Goal: Task Accomplishment & Management: Complete application form

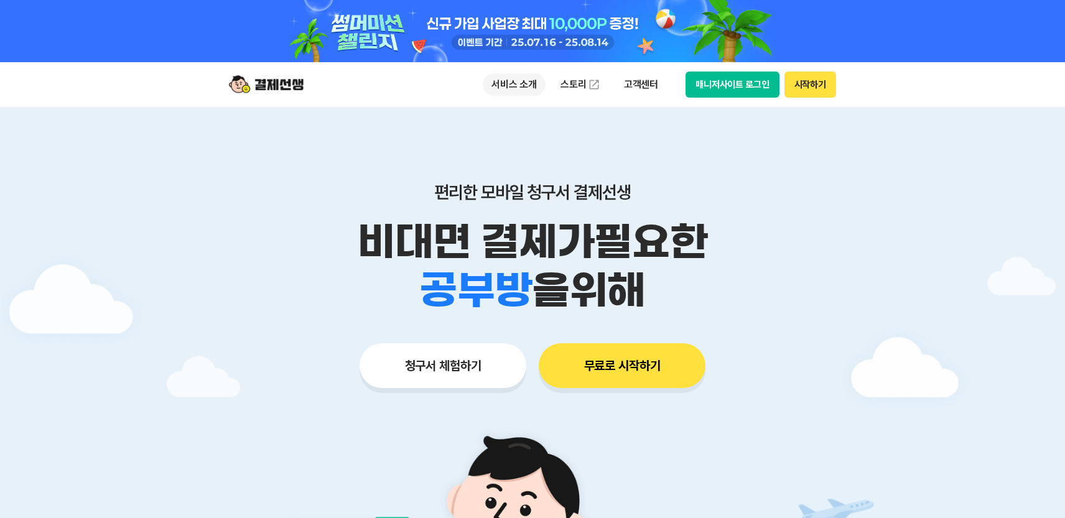
click at [502, 80] on p "서비스 소개" at bounding box center [514, 84] width 63 height 22
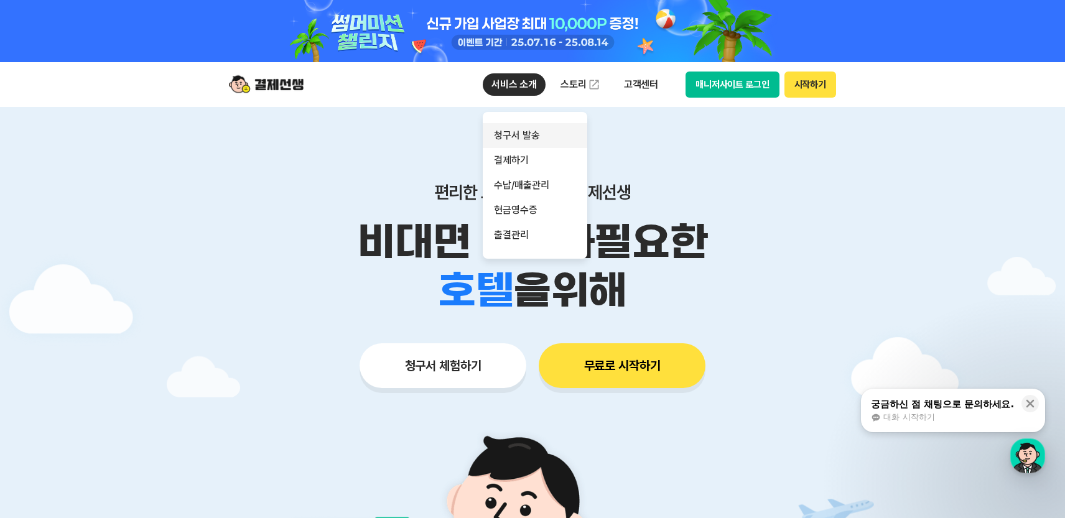
click at [524, 139] on link "청구서 발송" at bounding box center [535, 135] width 104 height 25
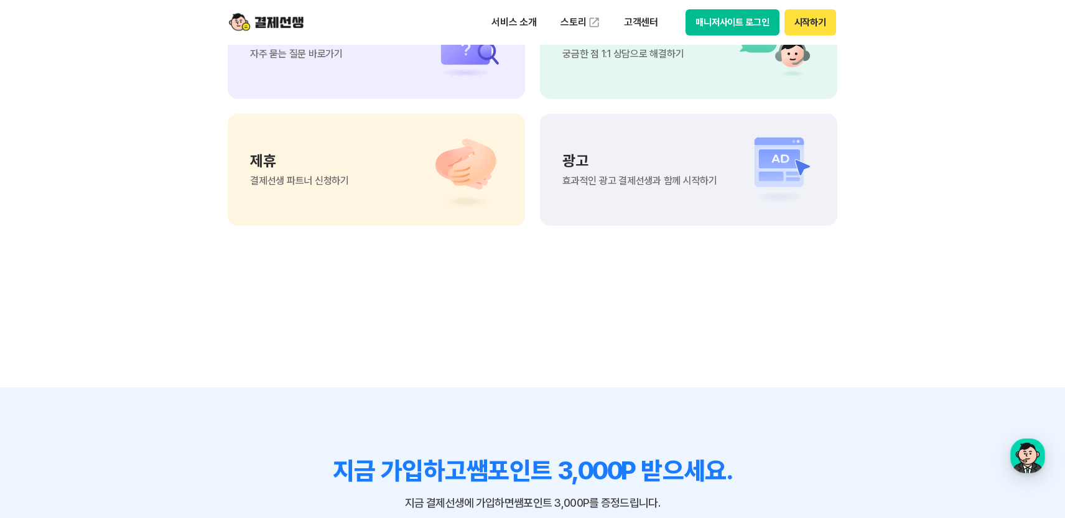
scroll to position [3267, 0]
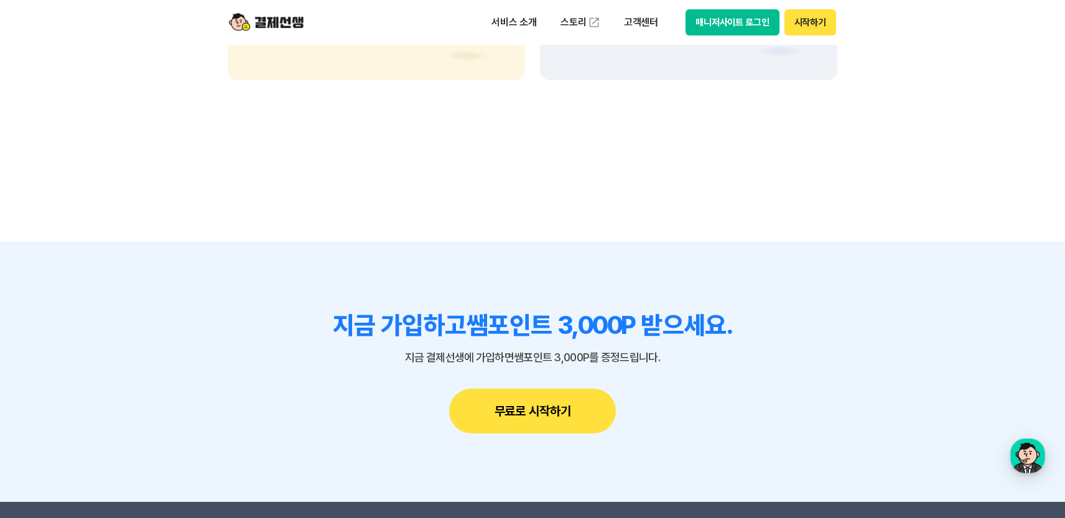
click at [254, 351] on p "지금 결제선생에 가입하면 쌤포인트 3,000P를 증정드립니다." at bounding box center [533, 357] width 610 height 12
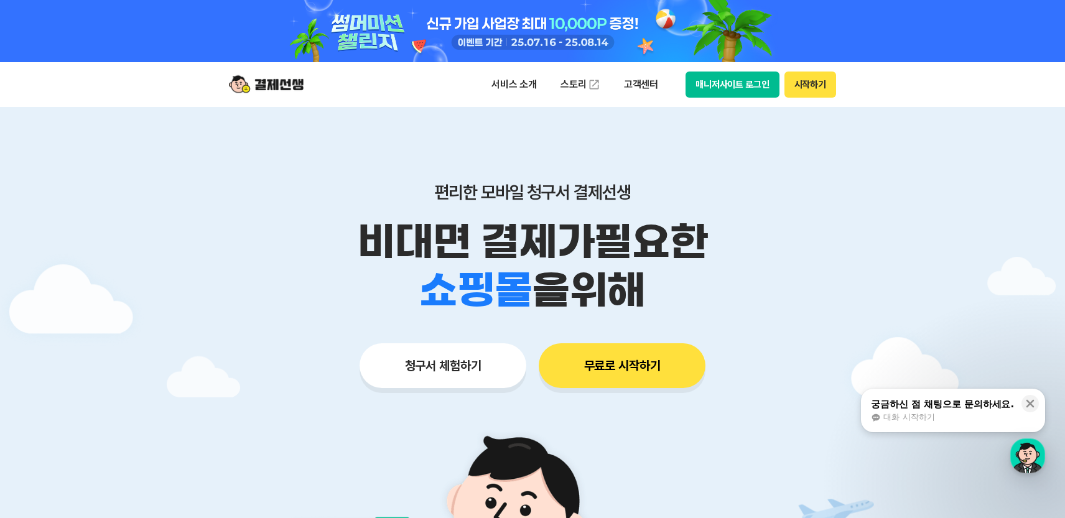
click at [491, 363] on button "청구서 체험하기" at bounding box center [442, 365] width 167 height 45
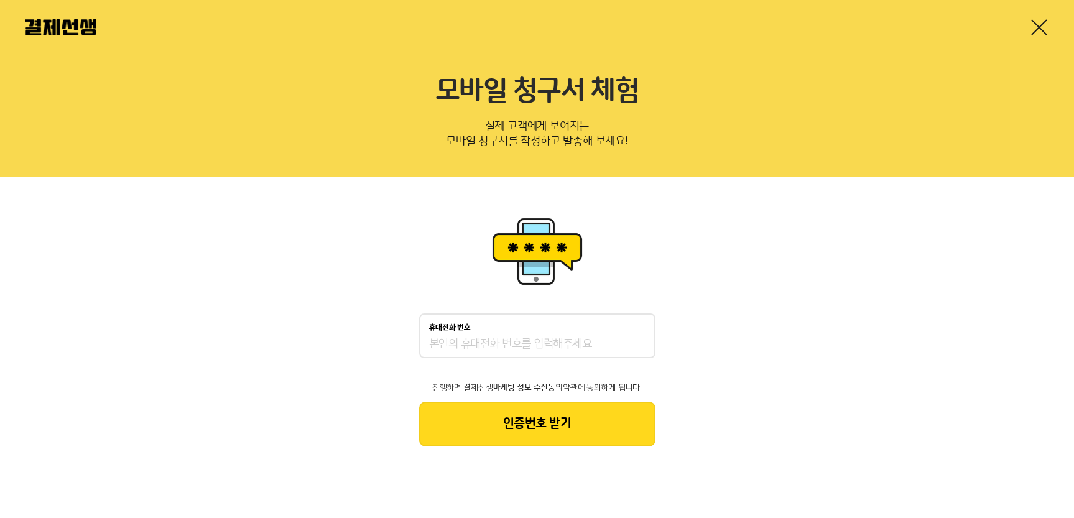
click at [488, 336] on div "휴대전화 번호" at bounding box center [537, 335] width 236 height 45
click at [499, 351] on input "휴대전화 번호" at bounding box center [537, 344] width 216 height 15
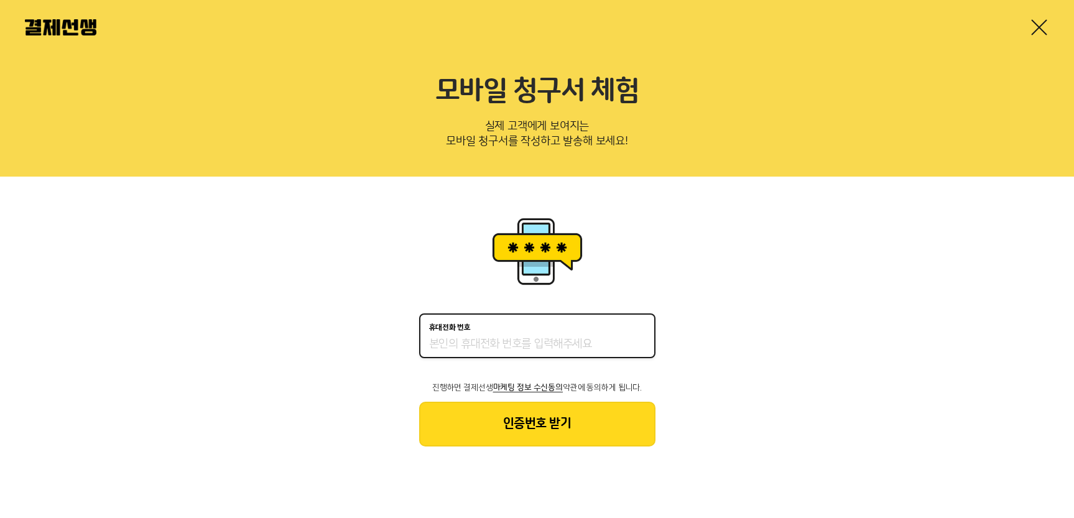
type input "01092062384"
click at [534, 420] on button "인증번호 받기" at bounding box center [537, 424] width 236 height 45
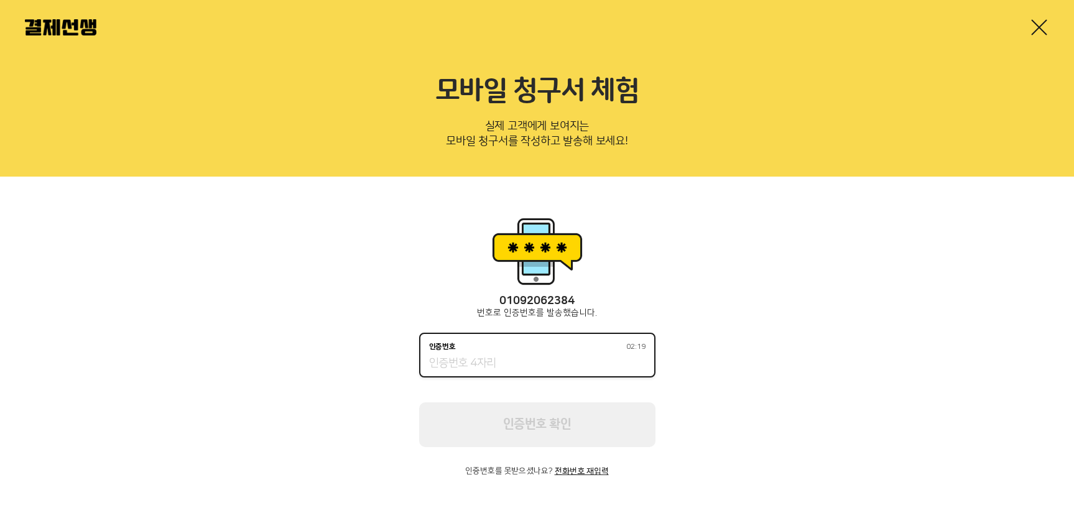
click at [503, 367] on input "인증번호 02:19" at bounding box center [537, 363] width 216 height 15
type input "5130"
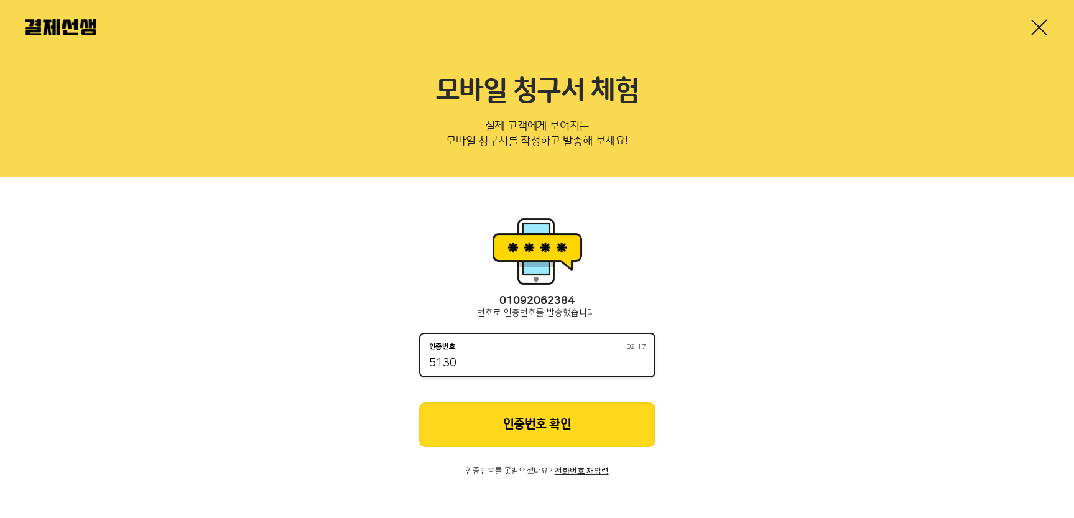
click at [593, 428] on button "인증번호 확인" at bounding box center [537, 424] width 236 height 45
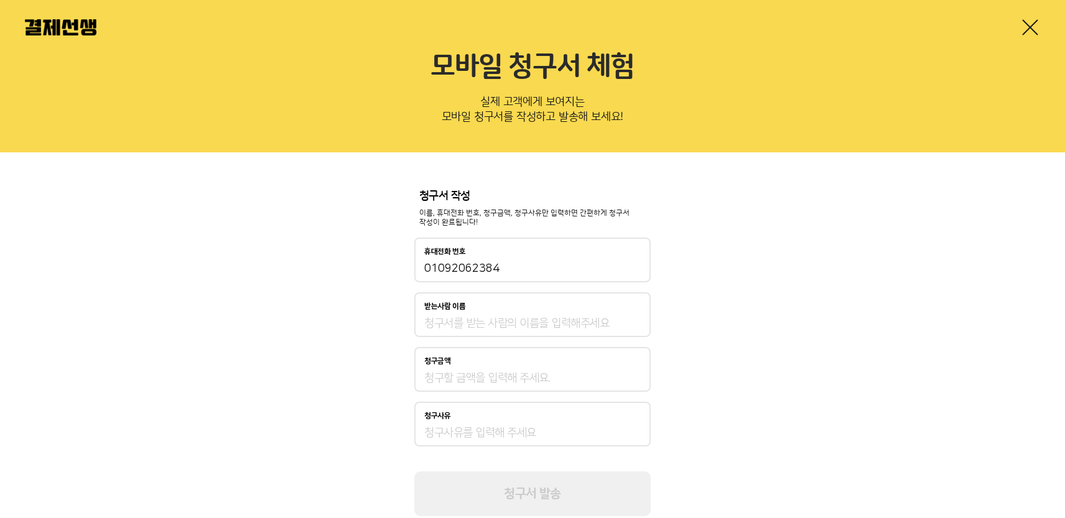
scroll to position [60, 0]
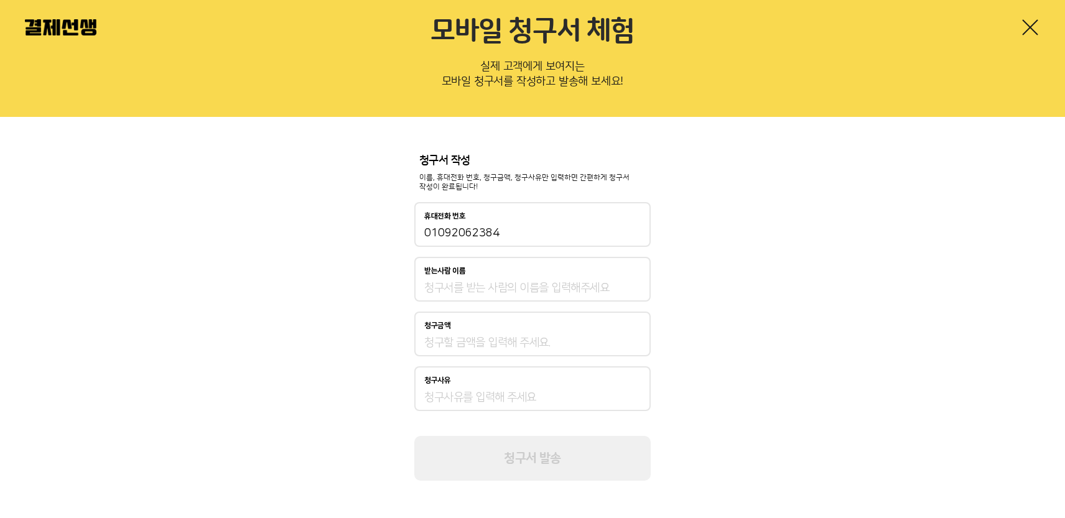
click at [494, 289] on input "받는사람 이름" at bounding box center [532, 288] width 216 height 15
type input "신행은"
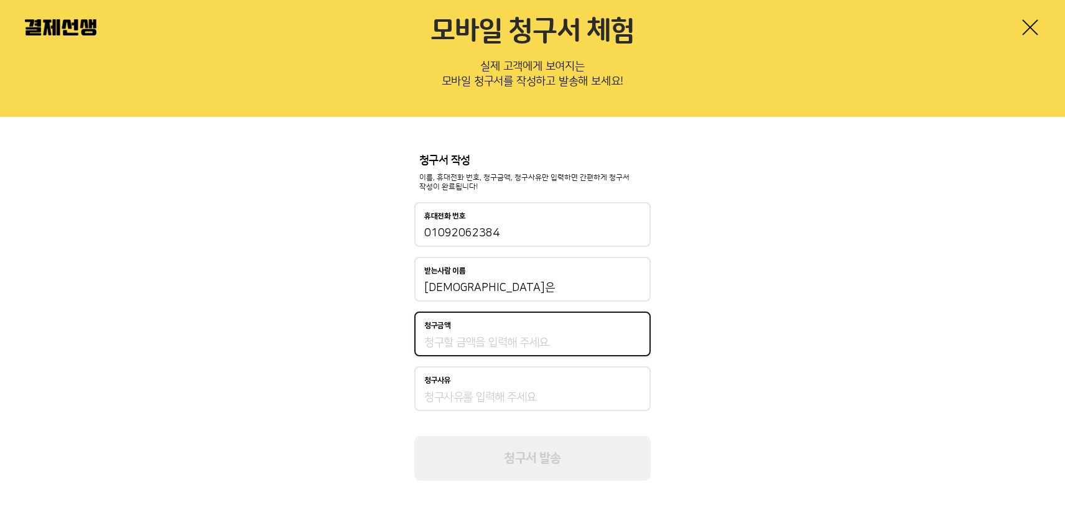
click at [474, 346] on input "청구금액" at bounding box center [532, 342] width 216 height 15
type input "320,000"
click at [611, 396] on input "청구사유" at bounding box center [532, 397] width 216 height 15
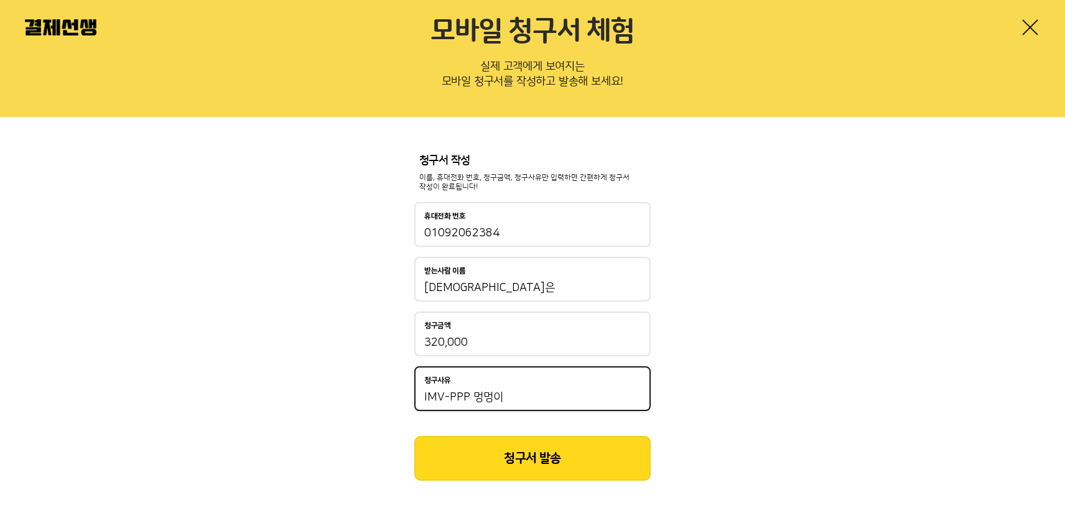
type input "IMV-PPP 멍멍이"
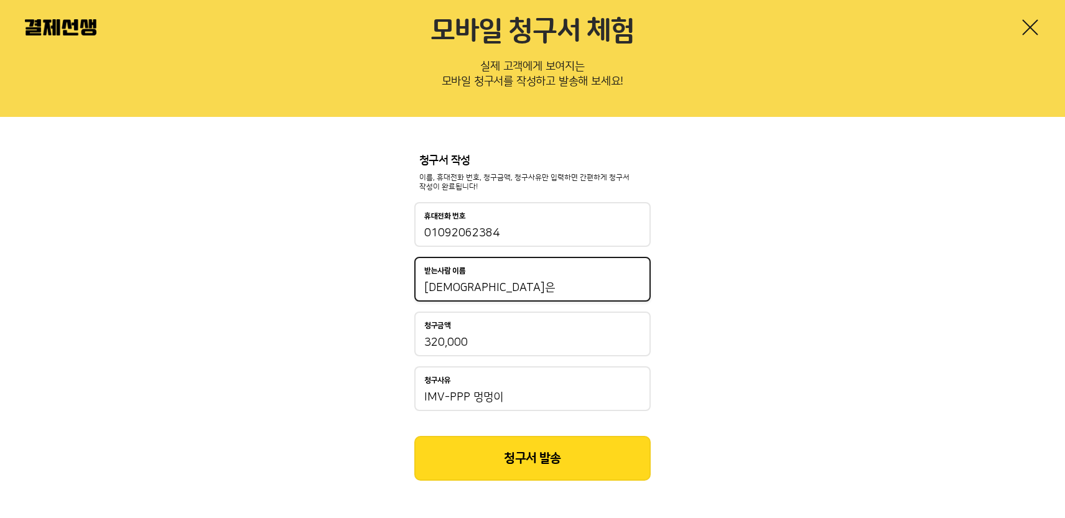
drag, startPoint x: 466, startPoint y: 284, endPoint x: 393, endPoint y: 285, distance: 73.4
click at [393, 285] on div "청구서 작성 이름, 휴대전화 번호, 청구금액, 청구사유만 입력하면 간편하게 청구서 작성이 완료됩니다! 휴대전화 번호 01092062384 받는…" at bounding box center [532, 318] width 1065 height 402
type input "abc동물병원"
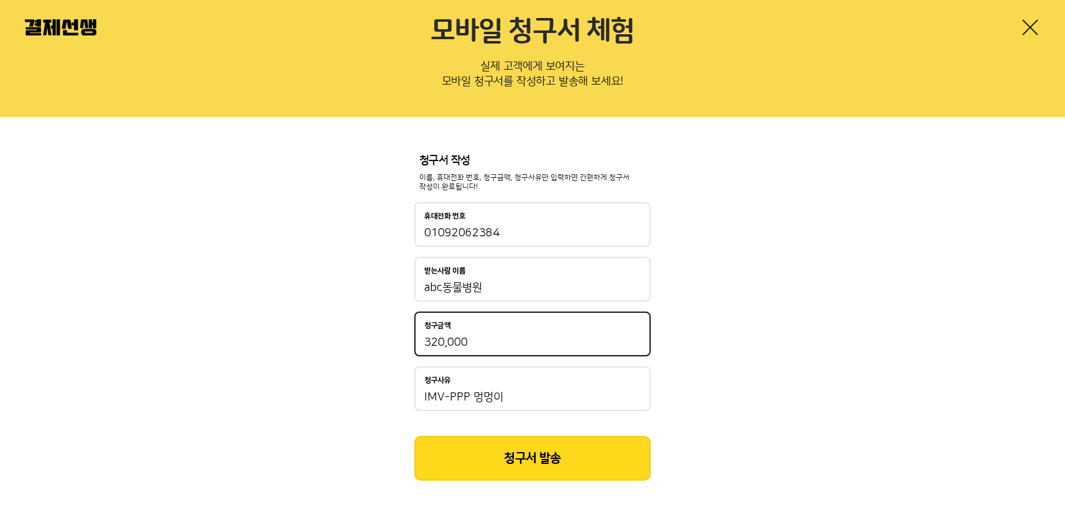
drag, startPoint x: 478, startPoint y: 343, endPoint x: 433, endPoint y: 345, distance: 45.4
click at [433, 345] on input "320,000" at bounding box center [532, 342] width 216 height 15
drag, startPoint x: 433, startPoint y: 345, endPoint x: 516, endPoint y: 346, distance: 82.7
click at [513, 344] on input "320,000" at bounding box center [532, 342] width 216 height 15
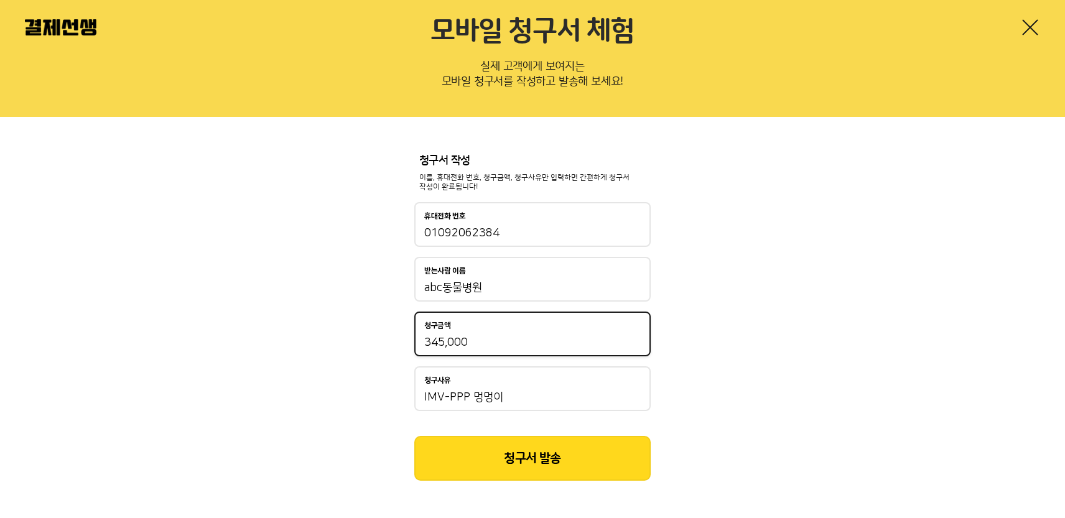
type input "345,000"
click at [559, 471] on button "청구서 발송" at bounding box center [532, 458] width 236 height 45
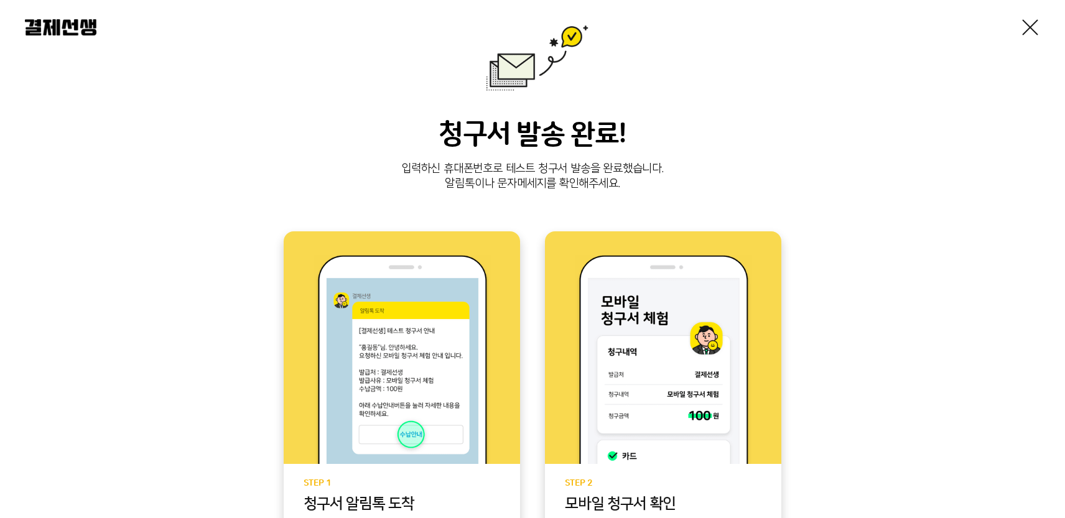
scroll to position [131, 0]
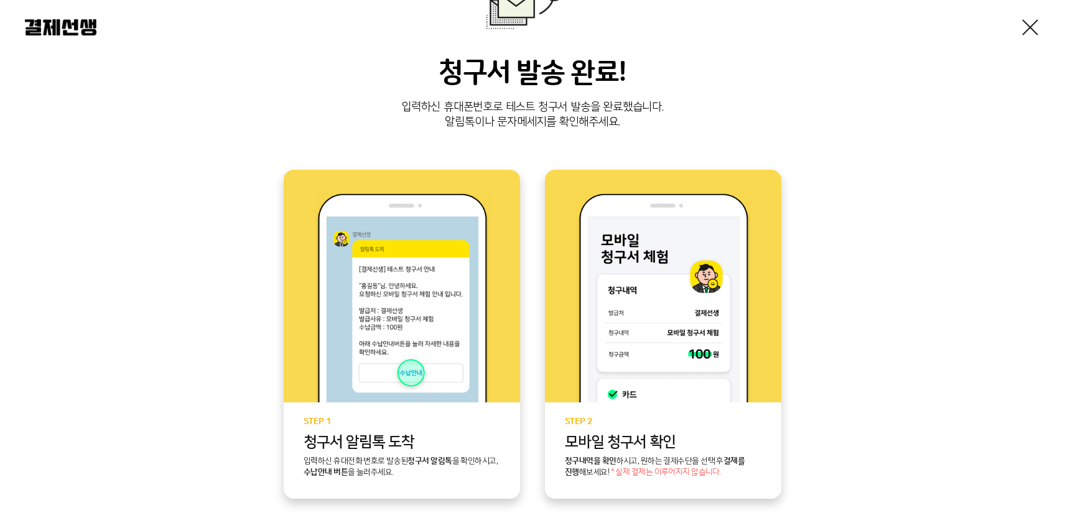
click at [876, 228] on div "청구서 발송 완료! 입력하신 휴대폰번호로 테스트 청구서 발송을 완료했습니다. 알림톡이나 문자메세지를 확인해주세요. STEP 1 청구서 알림톡 …" at bounding box center [532, 274] width 1015 height 623
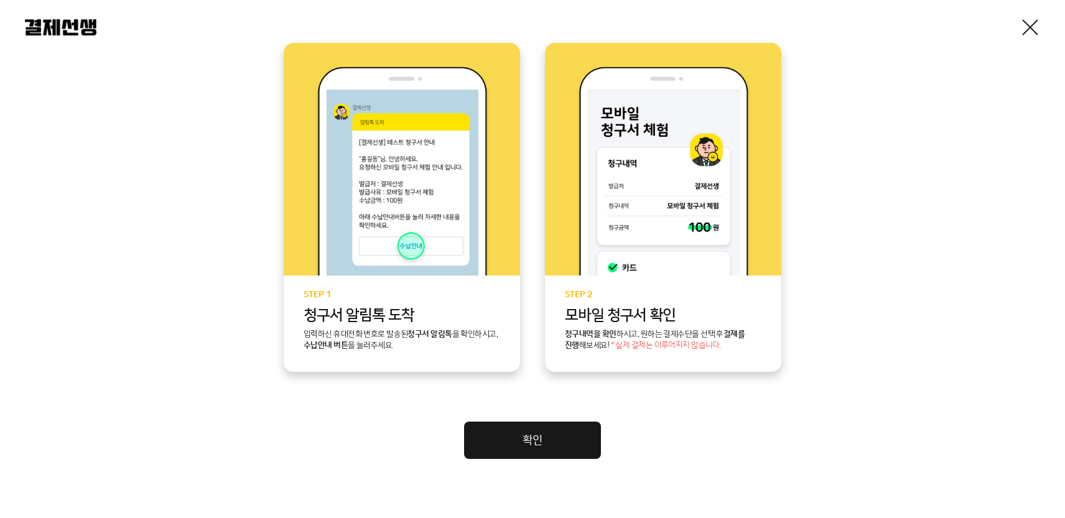
scroll to position [286, 0]
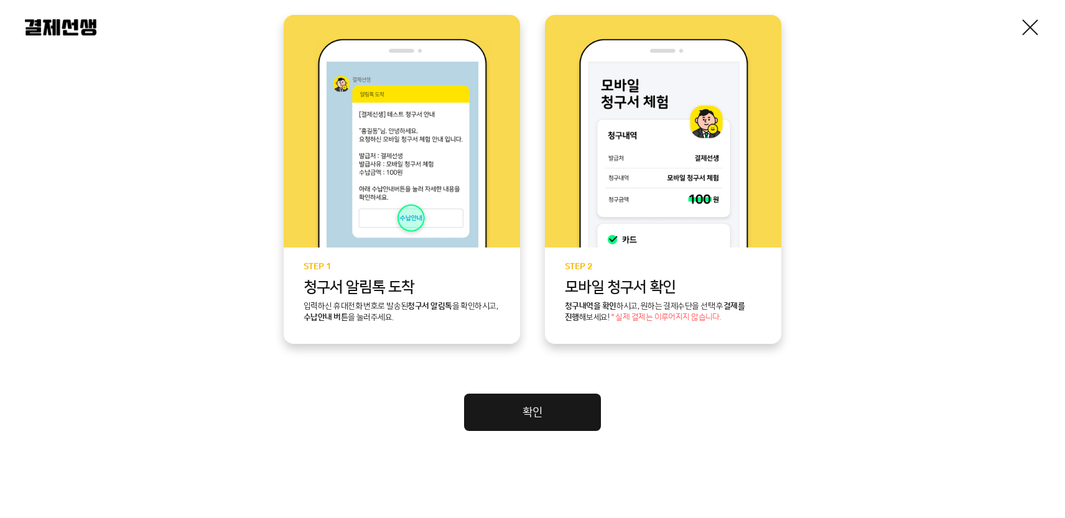
click at [517, 410] on link "확인" at bounding box center [532, 412] width 137 height 37
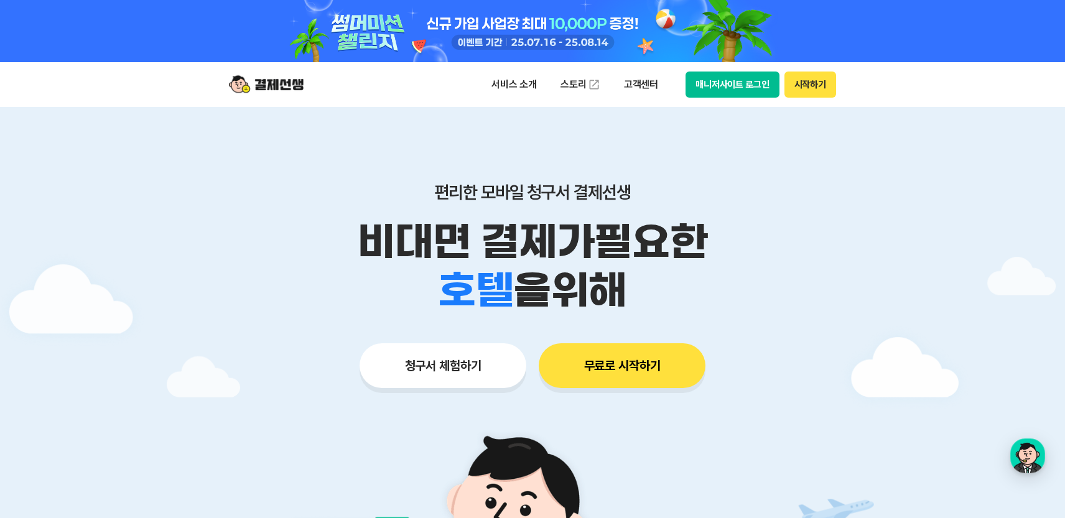
click at [468, 367] on button "청구서 체험하기" at bounding box center [442, 365] width 167 height 45
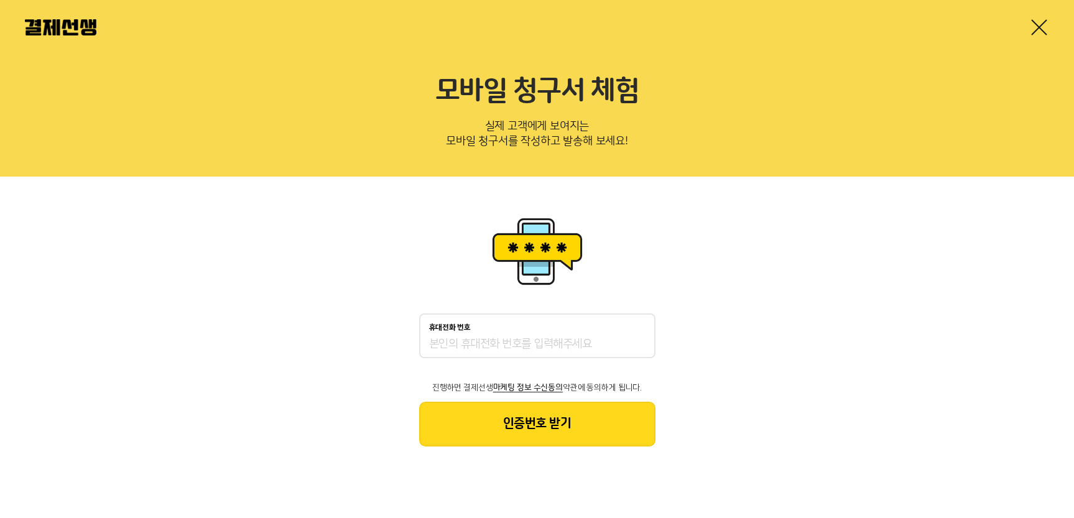
click at [611, 343] on input "휴대전화 번호" at bounding box center [537, 344] width 216 height 15
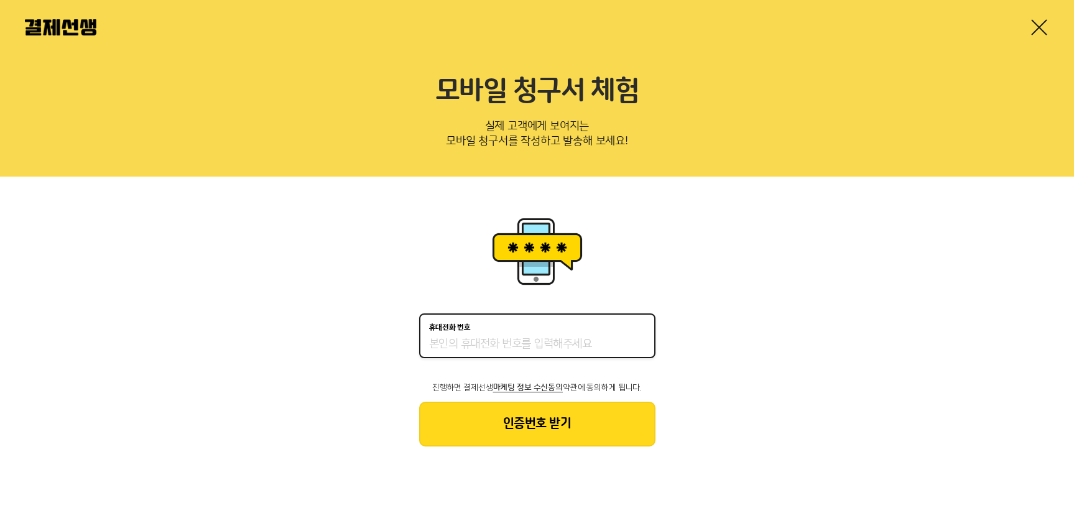
type input "01092062384"
click at [546, 432] on button "인증번호 받기" at bounding box center [537, 424] width 236 height 45
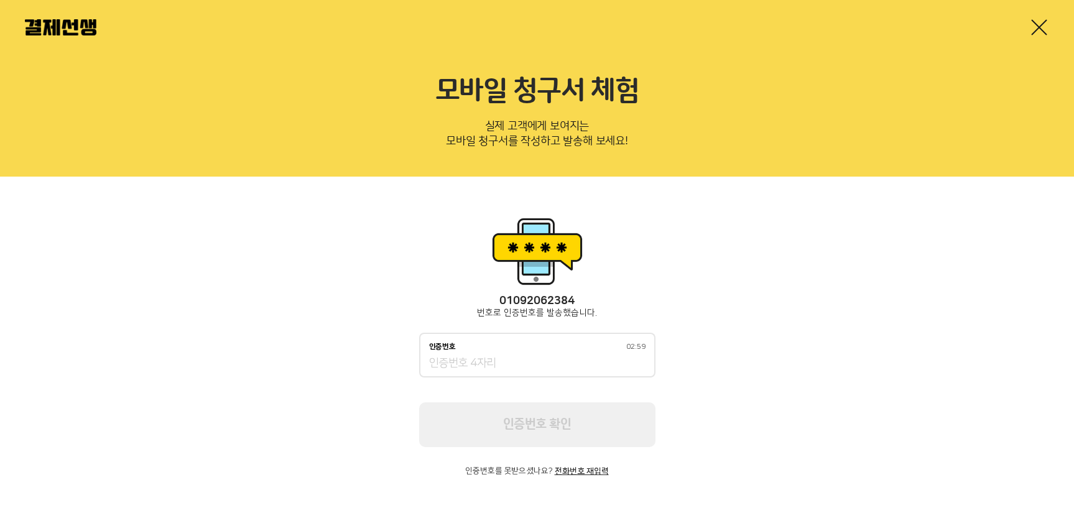
click at [483, 371] on div "인증번호 02:59" at bounding box center [537, 355] width 236 height 45
click at [486, 361] on input "인증번호 02:59" at bounding box center [537, 363] width 216 height 15
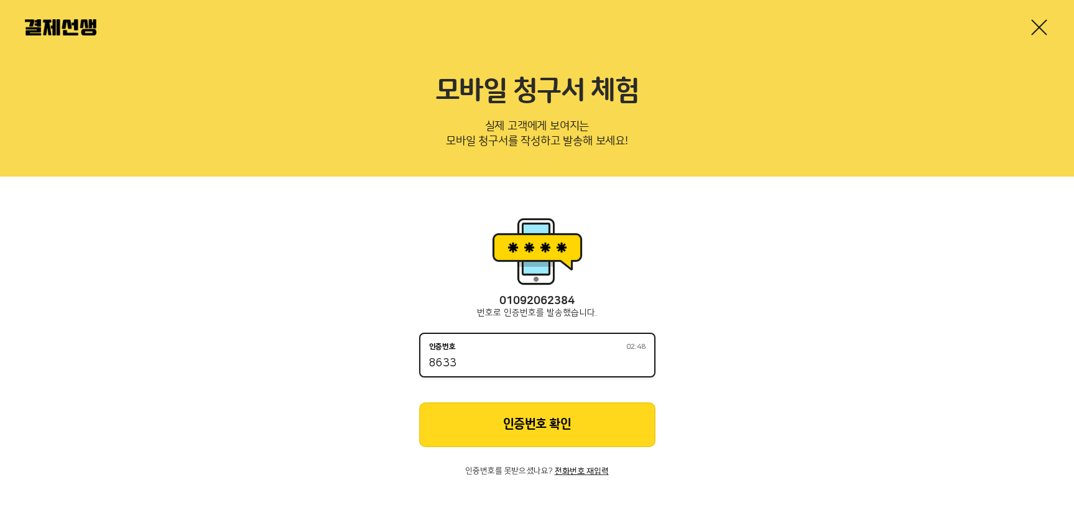
type input "8633"
click at [540, 424] on button "인증번호 확인" at bounding box center [537, 424] width 236 height 45
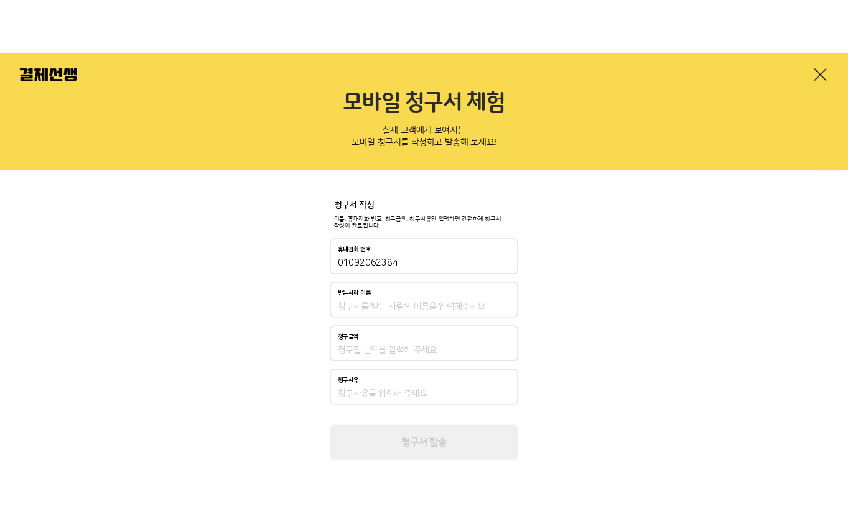
scroll to position [60, 0]
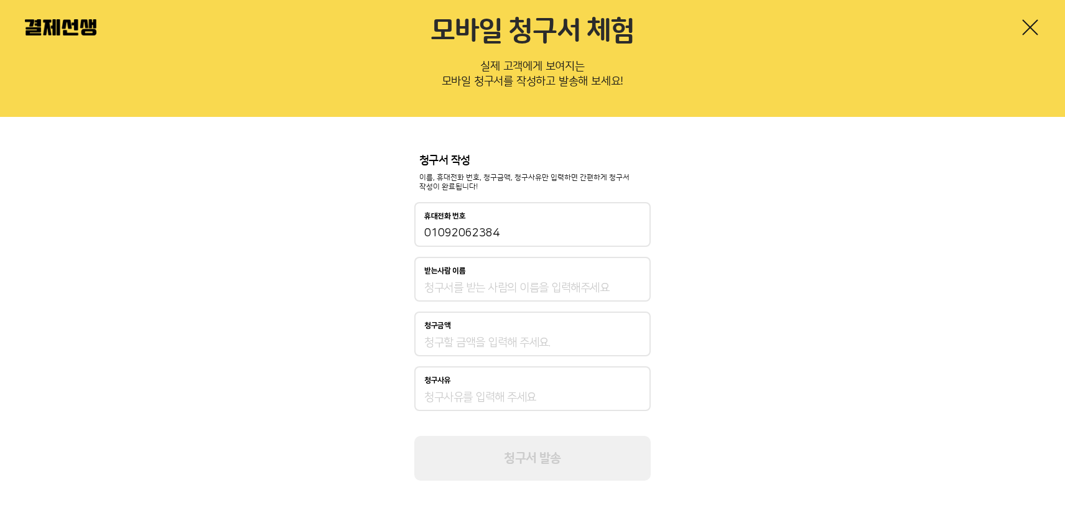
click at [498, 274] on div "받는사람 이름" at bounding box center [532, 271] width 216 height 9
click at [498, 281] on input "받는사람 이름" at bounding box center [532, 288] width 216 height 15
type input "abc동물병원"
click at [460, 340] on input "청구금액" at bounding box center [532, 342] width 216 height 15
type input "345,000"
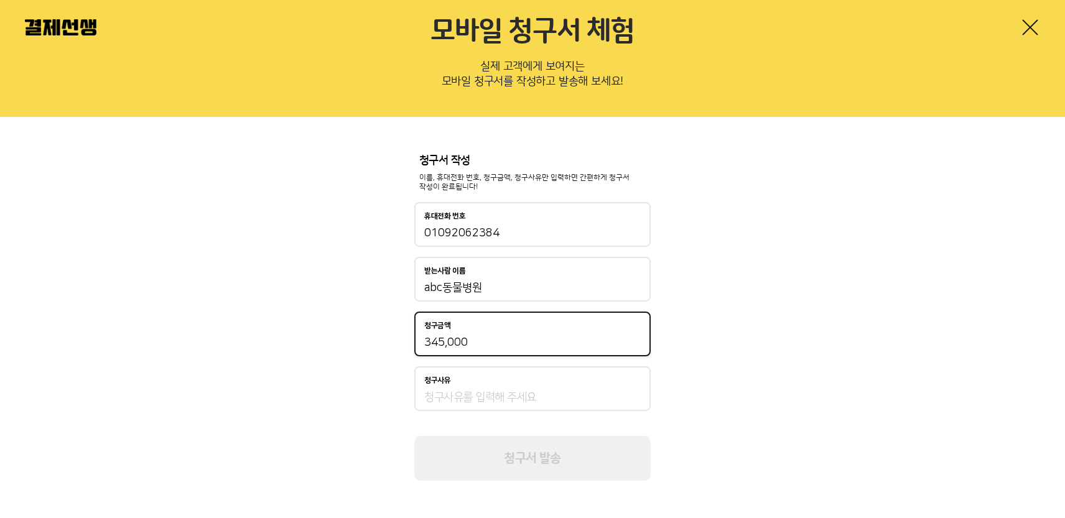
click at [470, 387] on div "청구사유" at bounding box center [532, 388] width 236 height 45
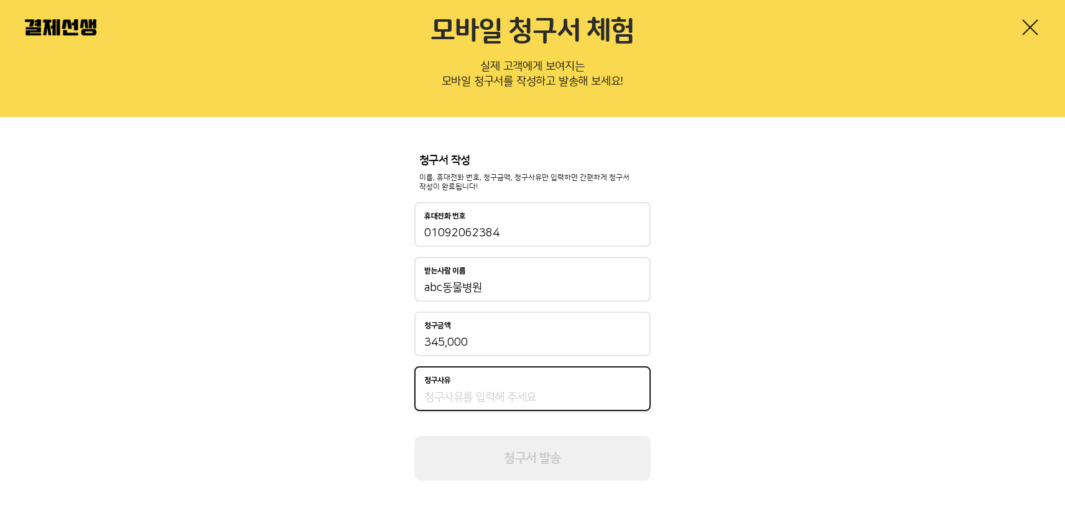
click at [468, 393] on input "청구사유" at bounding box center [532, 397] width 216 height 15
type input "IMV-PPP 멍멍이"
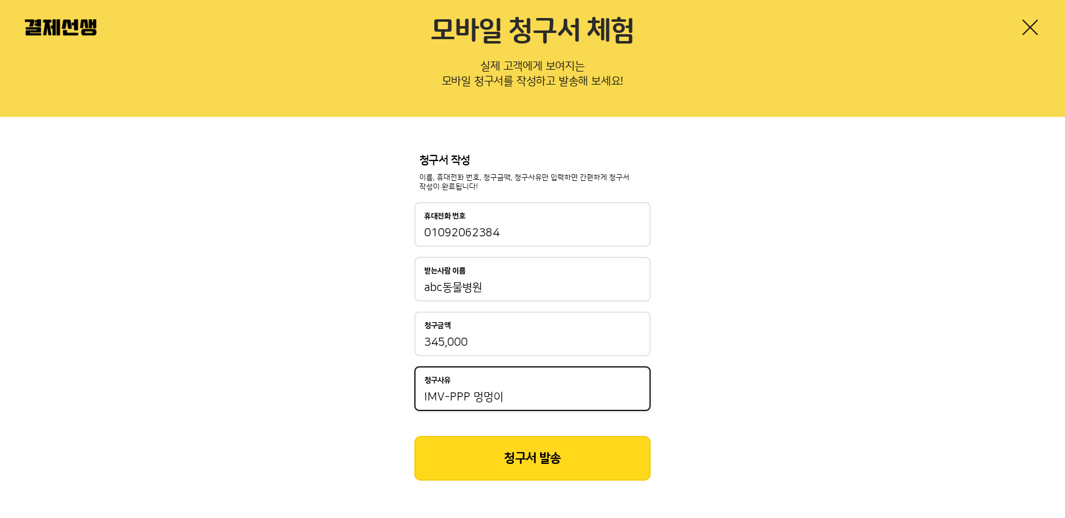
click at [912, 381] on div "청구서 작성 이름, 휴대전화 번호, 청구금액, 청구사유만 입력하면 간편하게 청구서 작성이 완료됩니다! 휴대전화 번호 01092062384 받는…" at bounding box center [532, 318] width 1065 height 402
